Goal: Check status: Check status

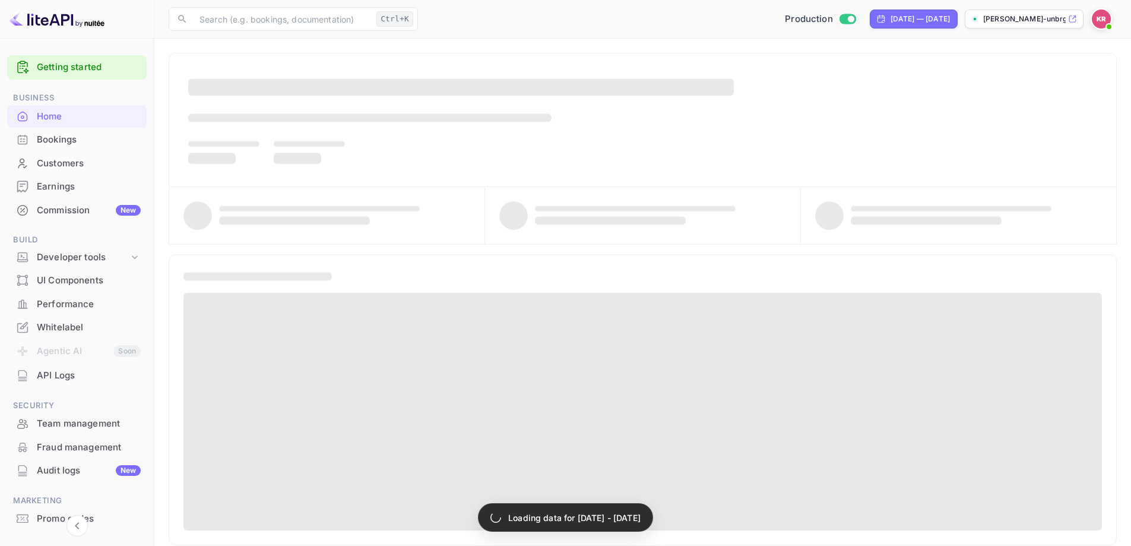
click at [75, 134] on div "Bookings" at bounding box center [89, 140] width 104 height 14
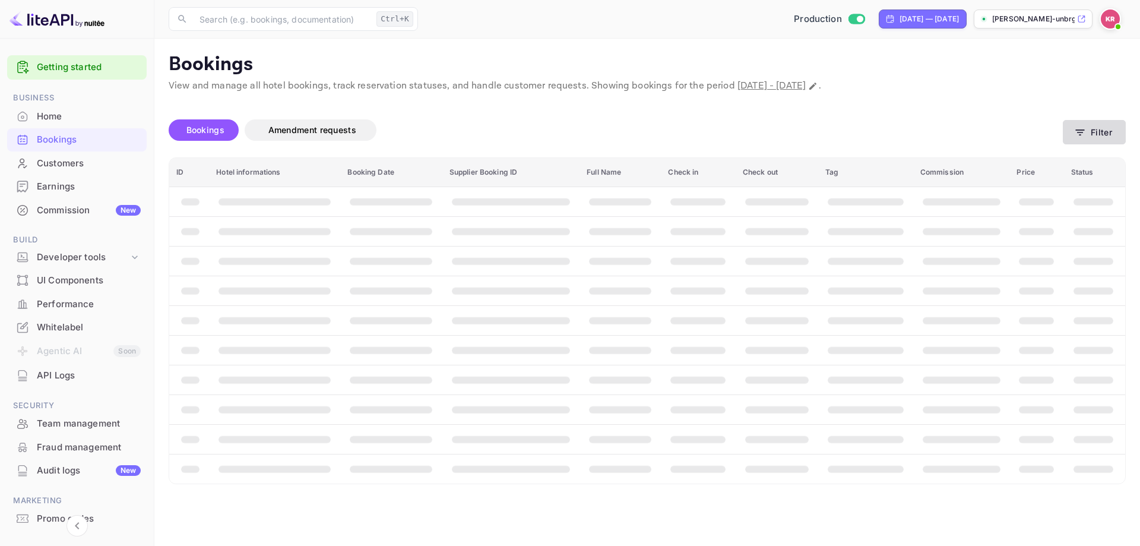
click at [1089, 125] on button "Filter" at bounding box center [1094, 132] width 63 height 24
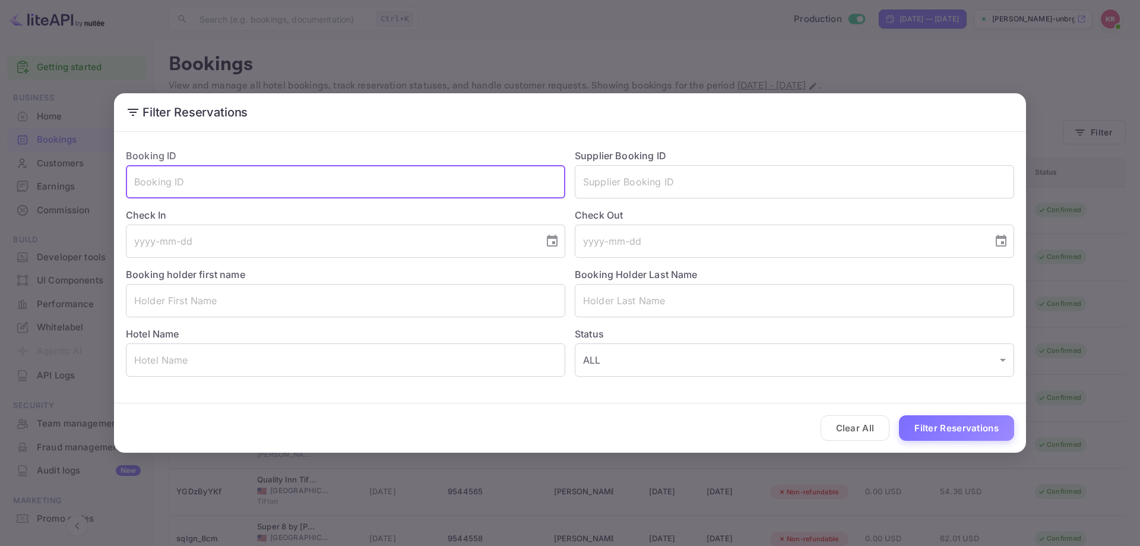
click at [231, 173] on input "text" at bounding box center [345, 181] width 439 height 33
paste input "9rTW7m96x"
type input "9rTW7m96x"
click at [917, 430] on button "Filter Reservations" at bounding box center [956, 428] width 115 height 26
